Goal: Information Seeking & Learning: Check status

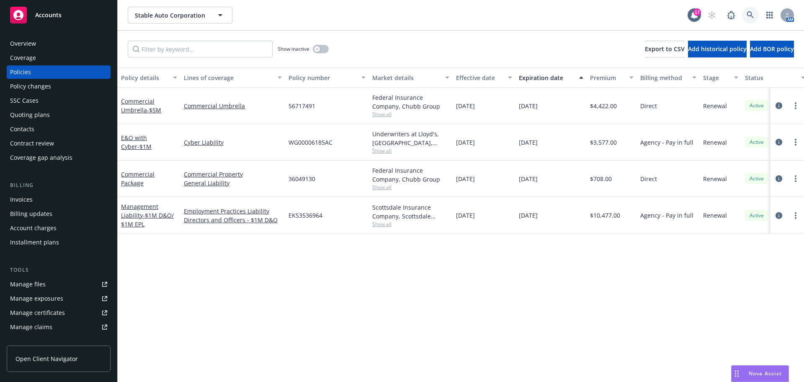
click at [749, 13] on icon at bounding box center [751, 15] width 8 height 8
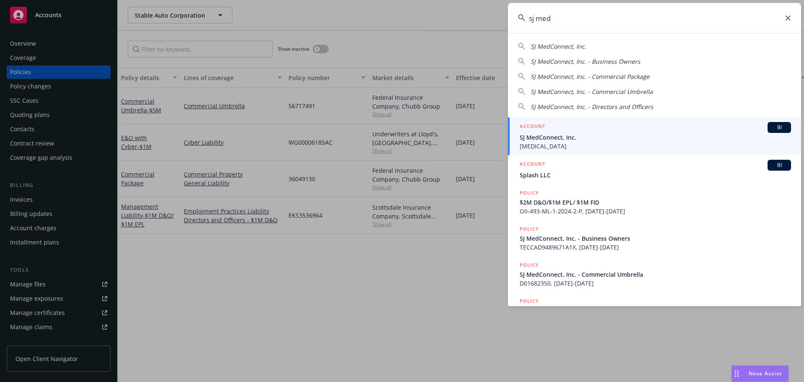
type input "sj med"
click at [556, 136] on span "SJ MedConnect, Inc." at bounding box center [655, 137] width 271 height 9
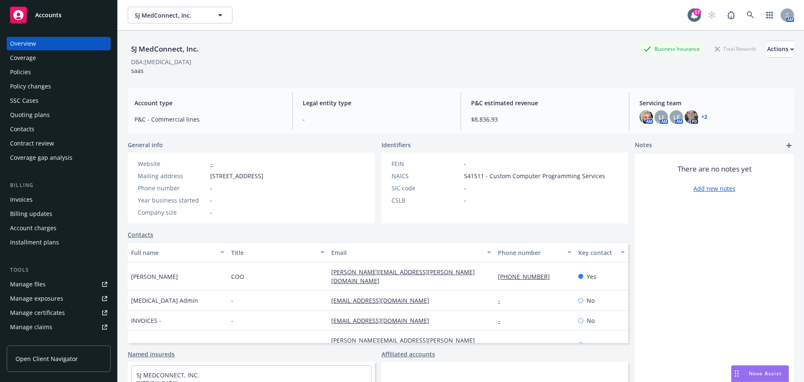
click at [37, 75] on div "Policies" at bounding box center [58, 71] width 97 height 13
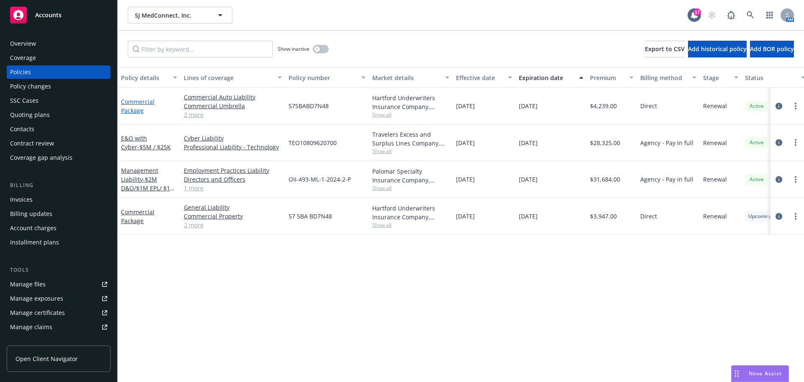
click at [133, 104] on link "Commercial Package" at bounding box center [138, 106] width 34 height 17
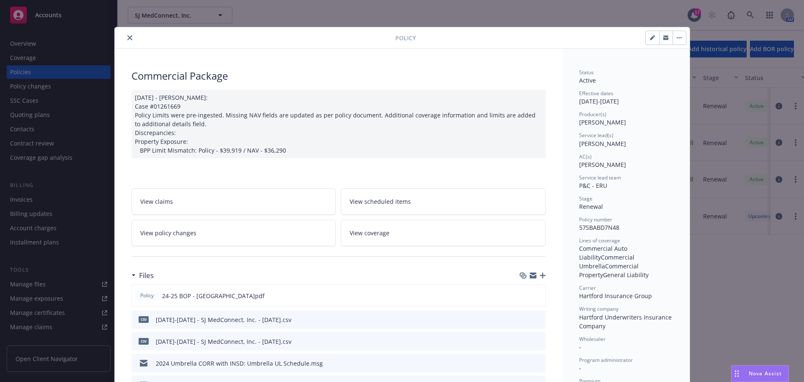
click at [126, 34] on button "close" at bounding box center [130, 38] width 10 height 10
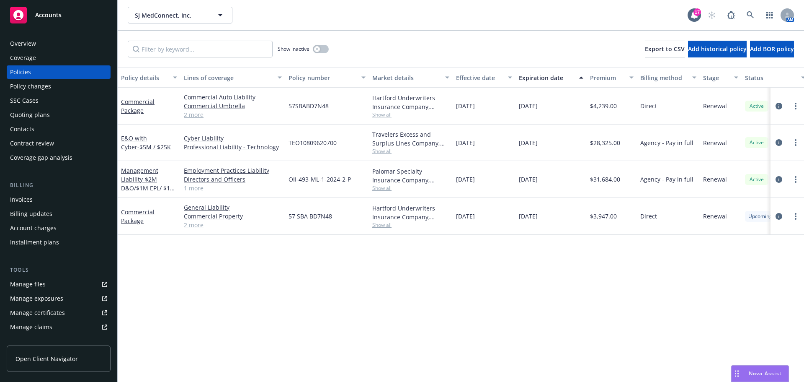
click at [132, 175] on div "Management Liability - $2M D&O/$1M EPL/ $1M FID" at bounding box center [149, 179] width 56 height 26
click at [135, 172] on link "Management Liability - $2M D&O/$1M EPL/ $1M FID" at bounding box center [148, 183] width 54 height 34
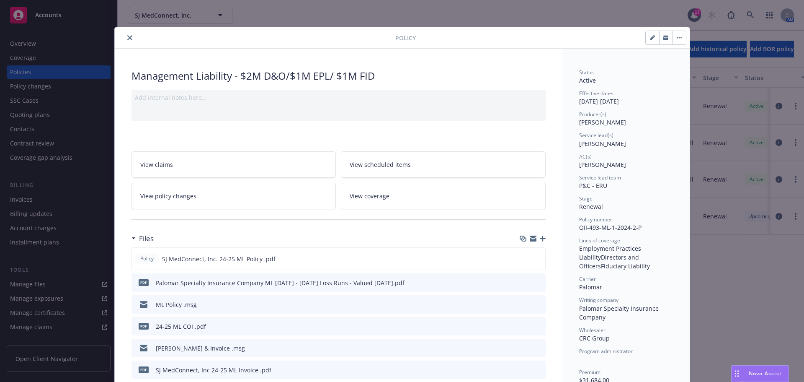
click at [127, 39] on icon "close" at bounding box center [129, 37] width 5 height 5
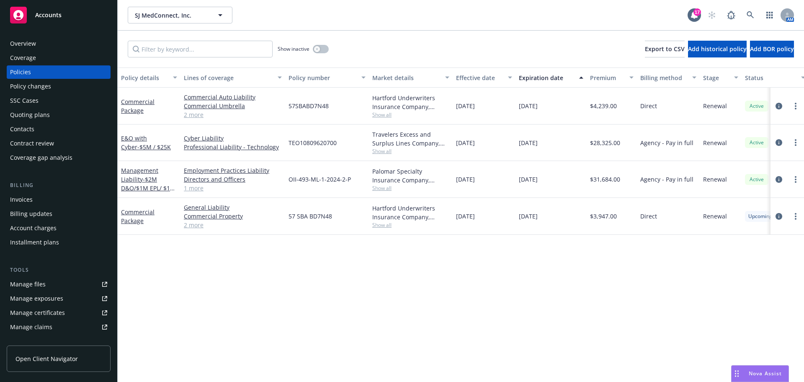
click at [37, 115] on div "Quoting plans" at bounding box center [30, 114] width 40 height 13
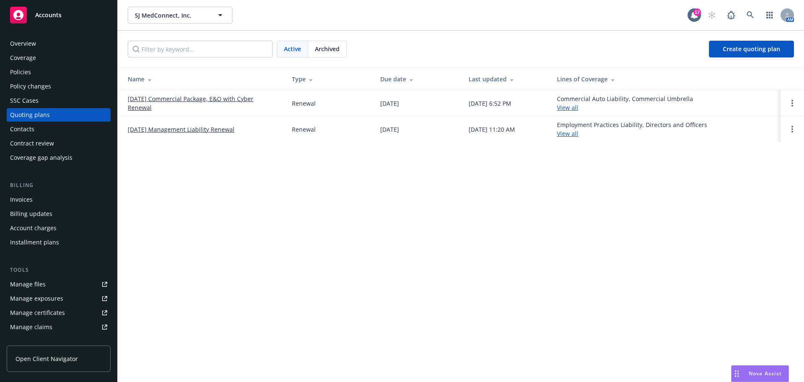
click at [170, 96] on link "[DATE] Commercial Package, E&O with Cyber Renewal" at bounding box center [203, 103] width 151 height 18
